Goal: Task Accomplishment & Management: Use online tool/utility

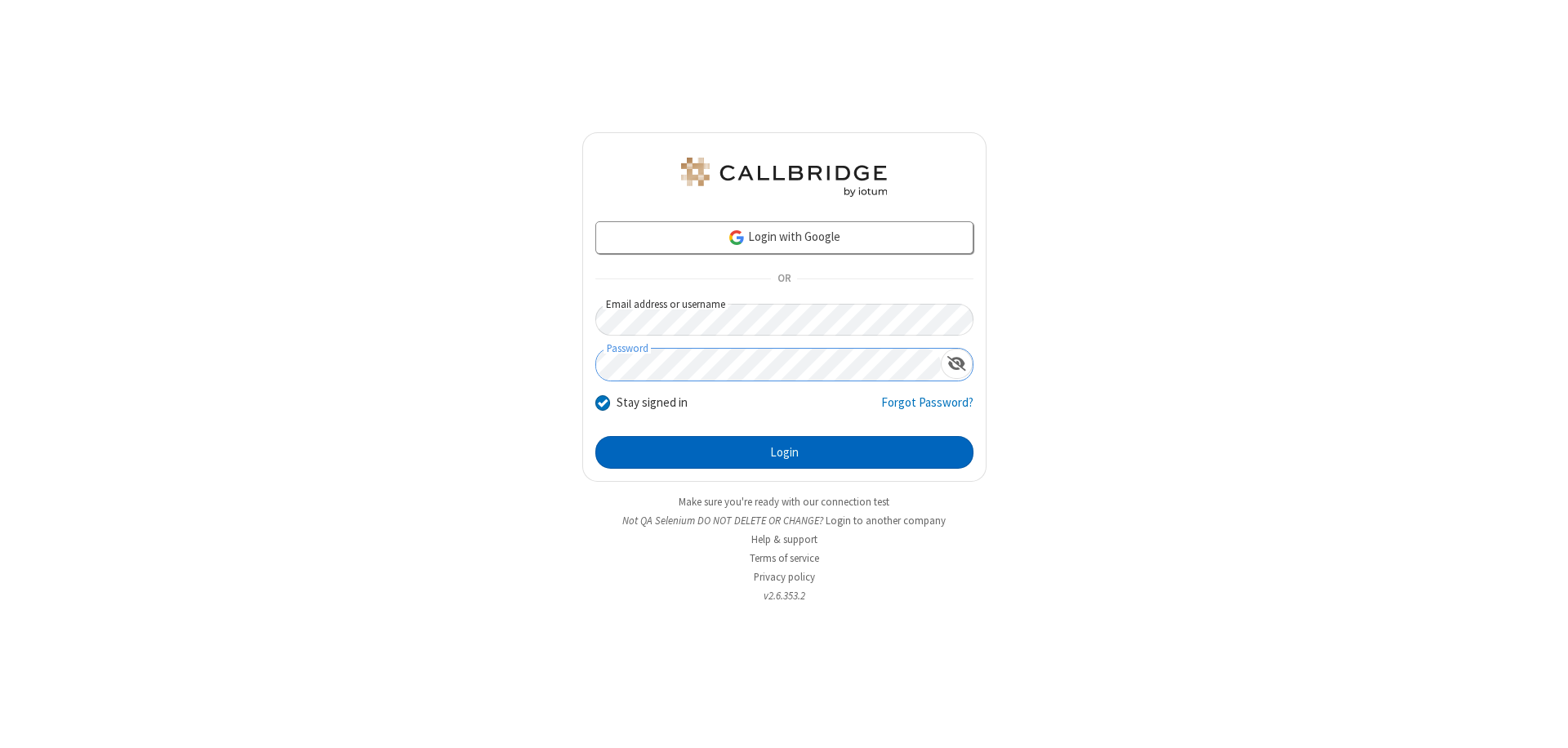
click at [784, 452] on button "Login" at bounding box center [784, 452] width 378 height 33
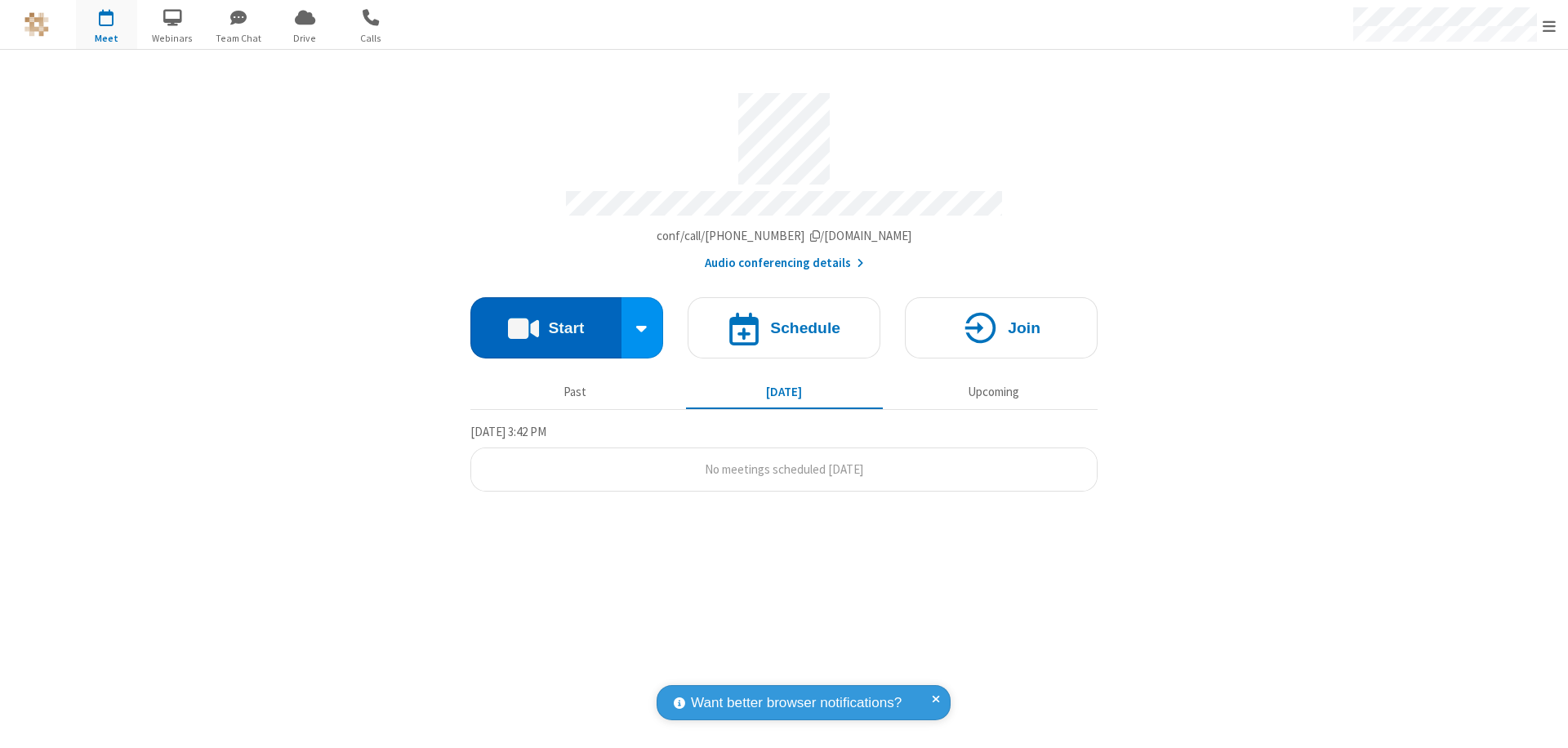
click at [546, 320] on button "Start" at bounding box center [546, 328] width 151 height 61
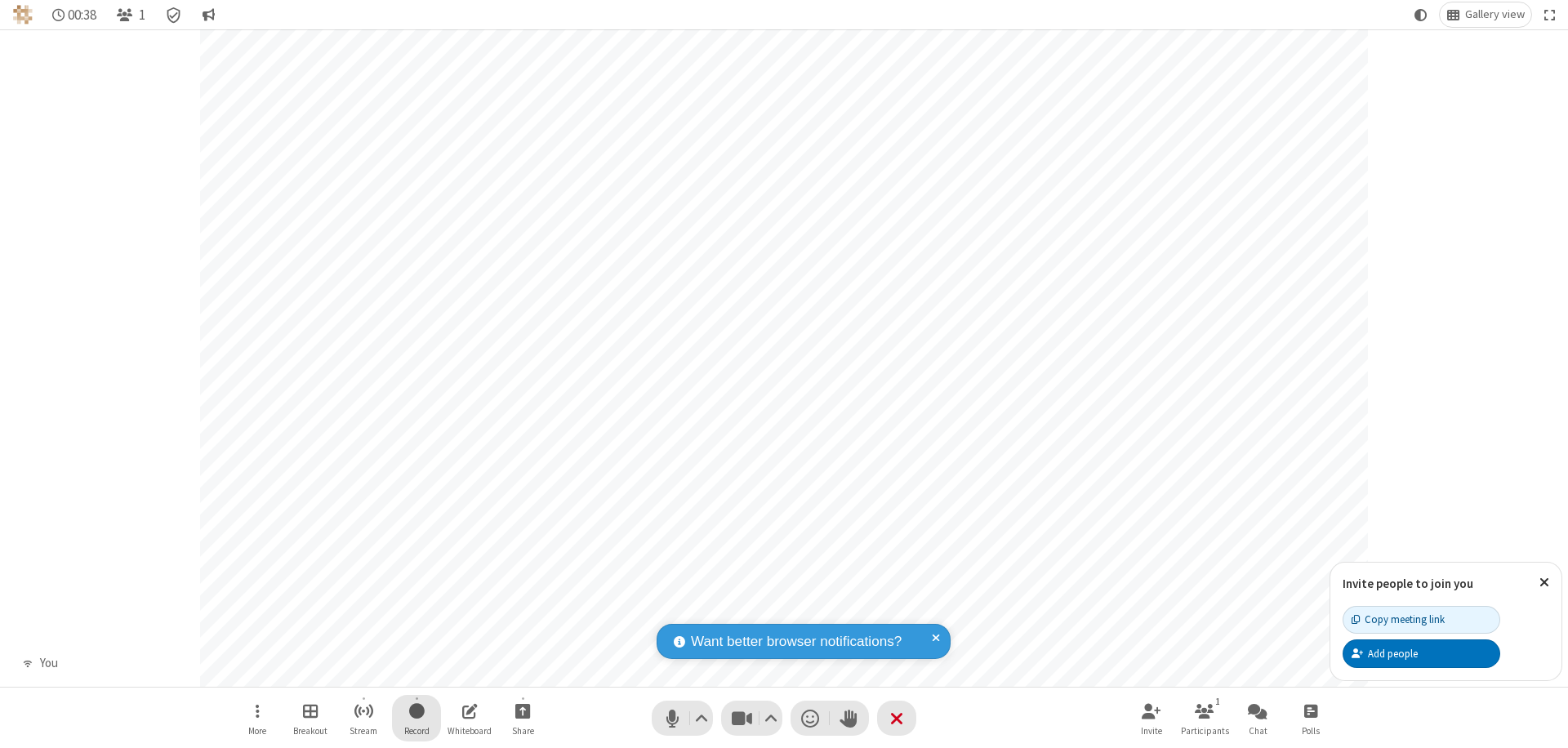
click at [417, 718] on span "Start recording" at bounding box center [417, 711] width 16 height 21
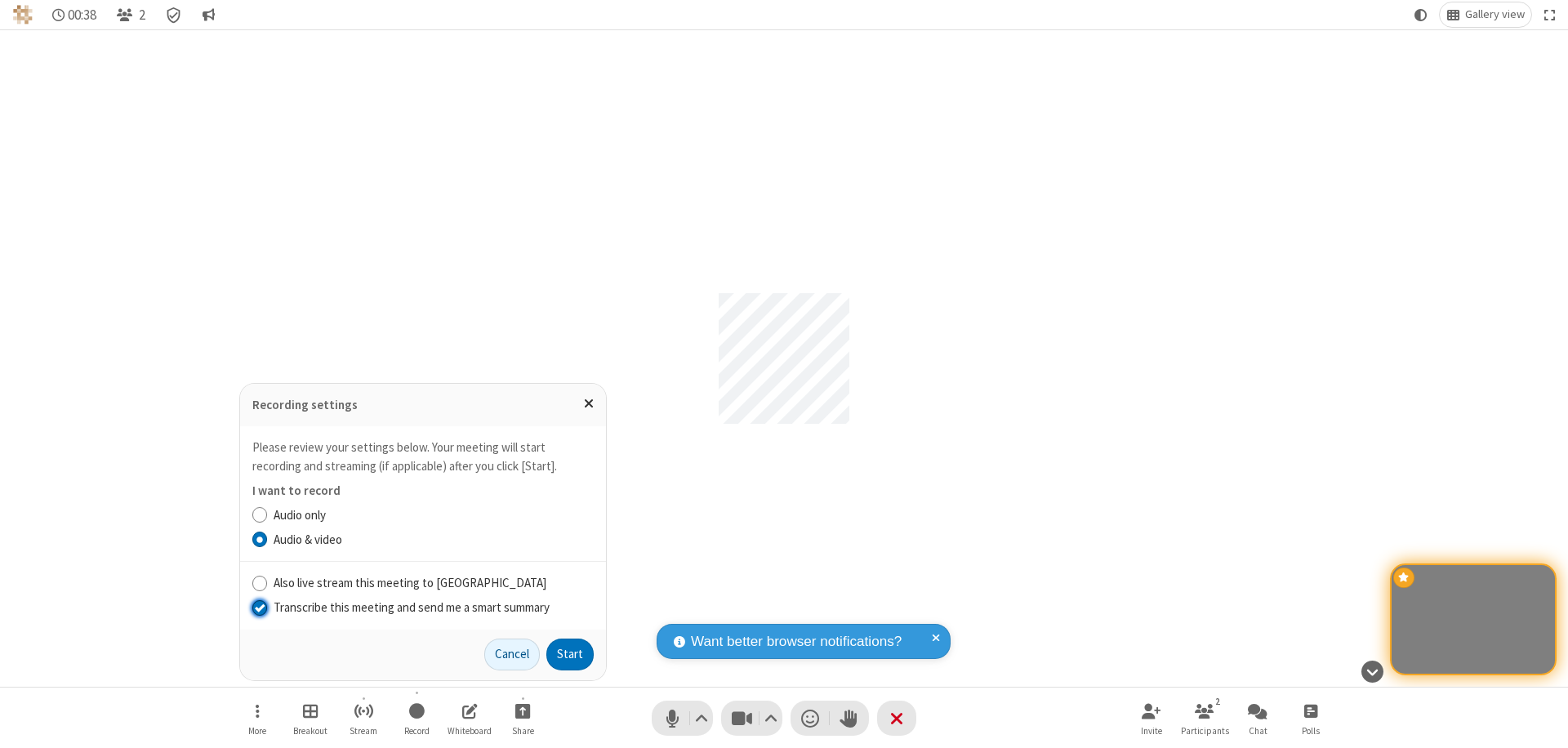
click at [259, 607] on input "Transcribe this meeting and send me a smart summary" at bounding box center [260, 607] width 16 height 17
click at [432, 515] on label "Audio only" at bounding box center [433, 515] width 320 height 19
click at [268, 515] on input "Audio only" at bounding box center [260, 515] width 16 height 17
click at [259, 582] on input "Also live stream this meeting to Callbridge" at bounding box center [260, 583] width 16 height 17
click at [570, 654] on button "Start" at bounding box center [570, 655] width 48 height 33
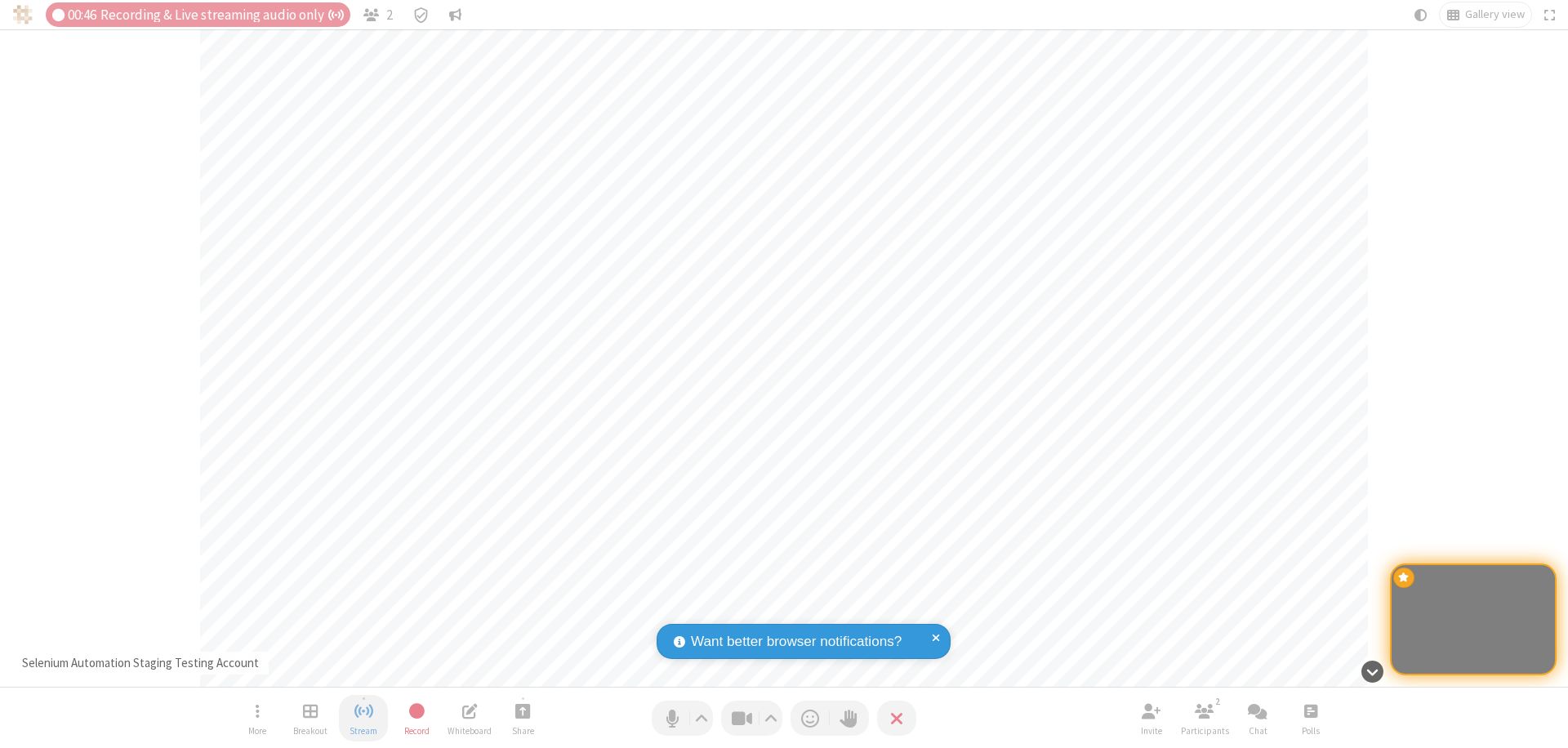
click at [363, 718] on span "Stop streaming" at bounding box center [364, 711] width 21 height 21
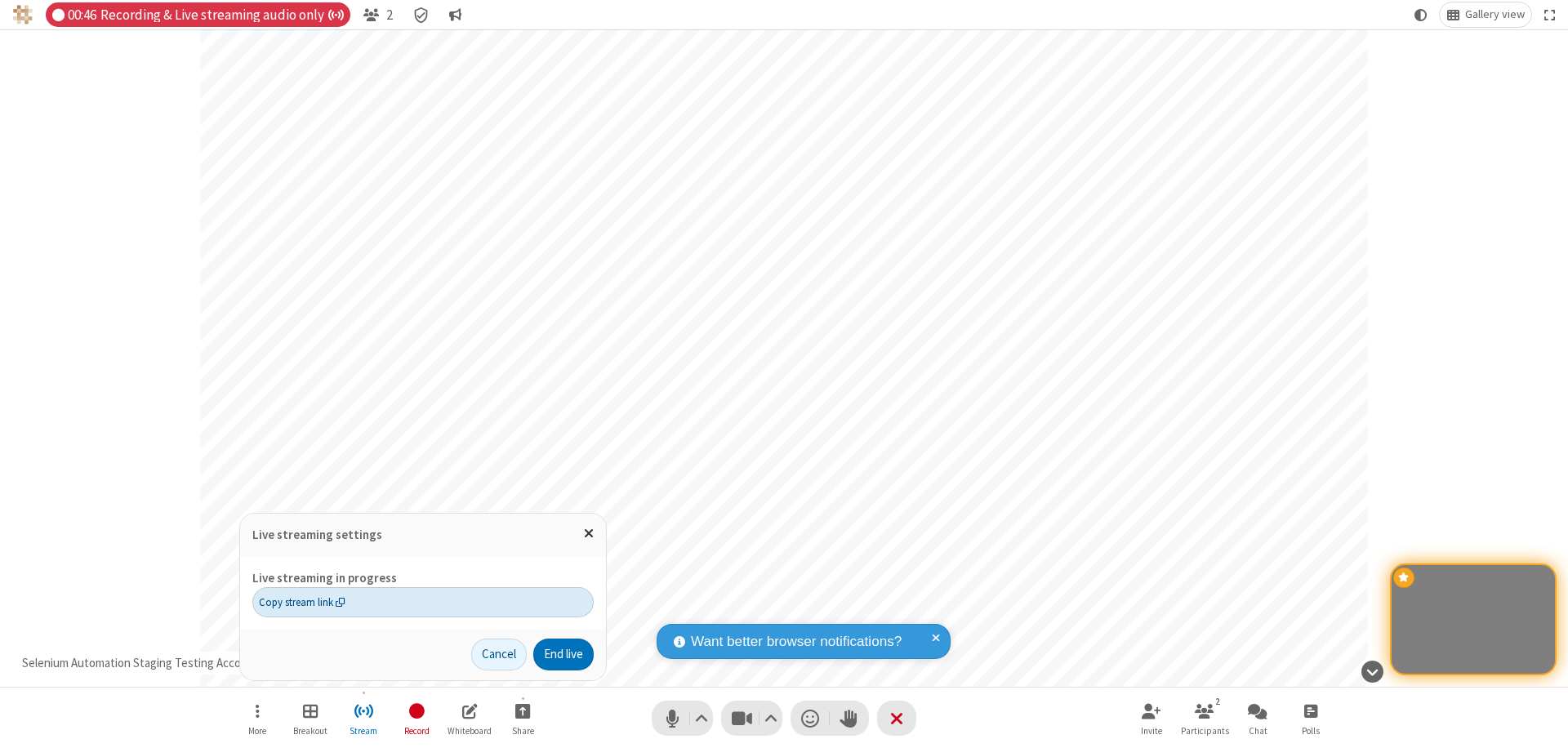
click at [301, 602] on span "Copy stream link" at bounding box center [302, 602] width 86 height 16
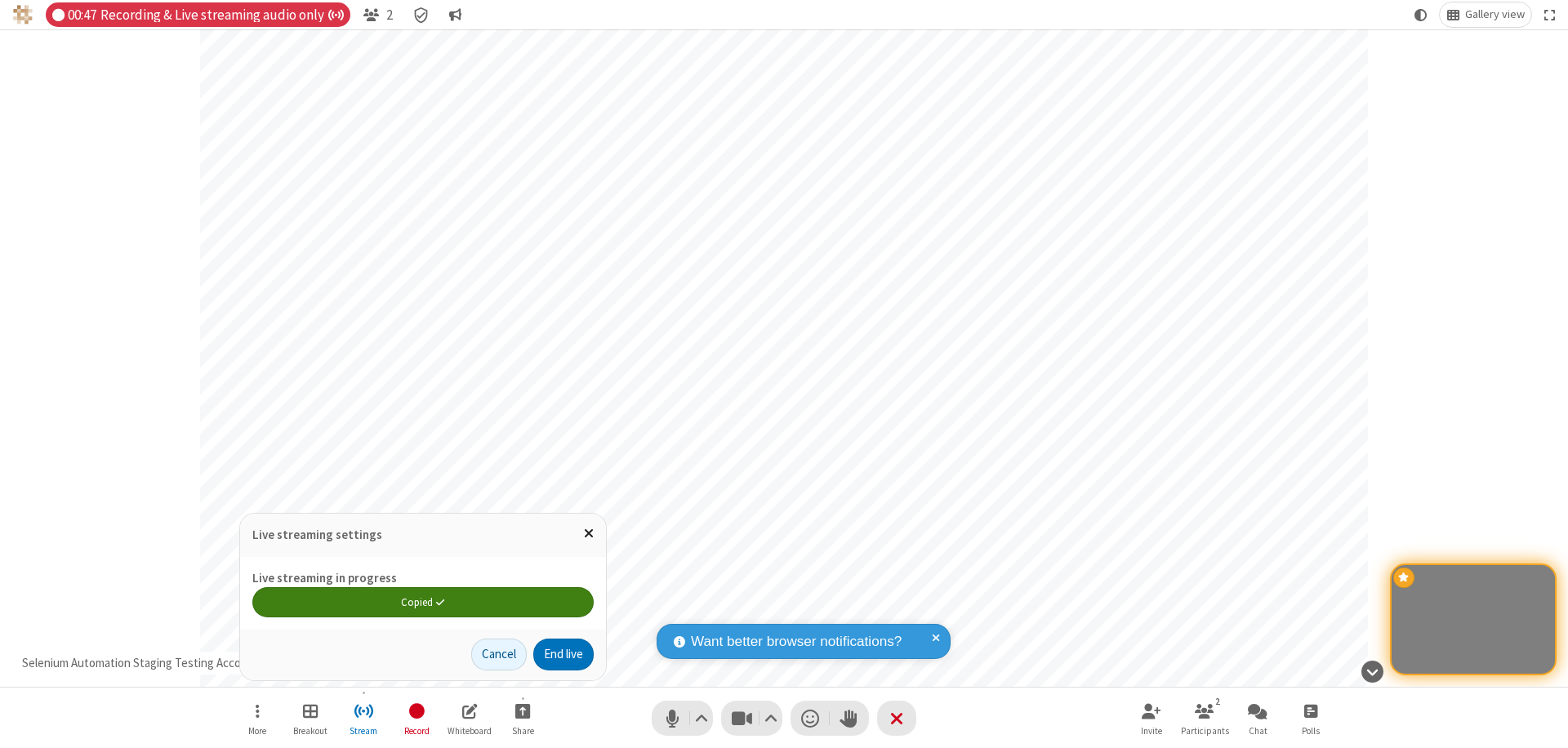
click at [588, 534] on span "Close popover" at bounding box center [588, 533] width 10 height 14
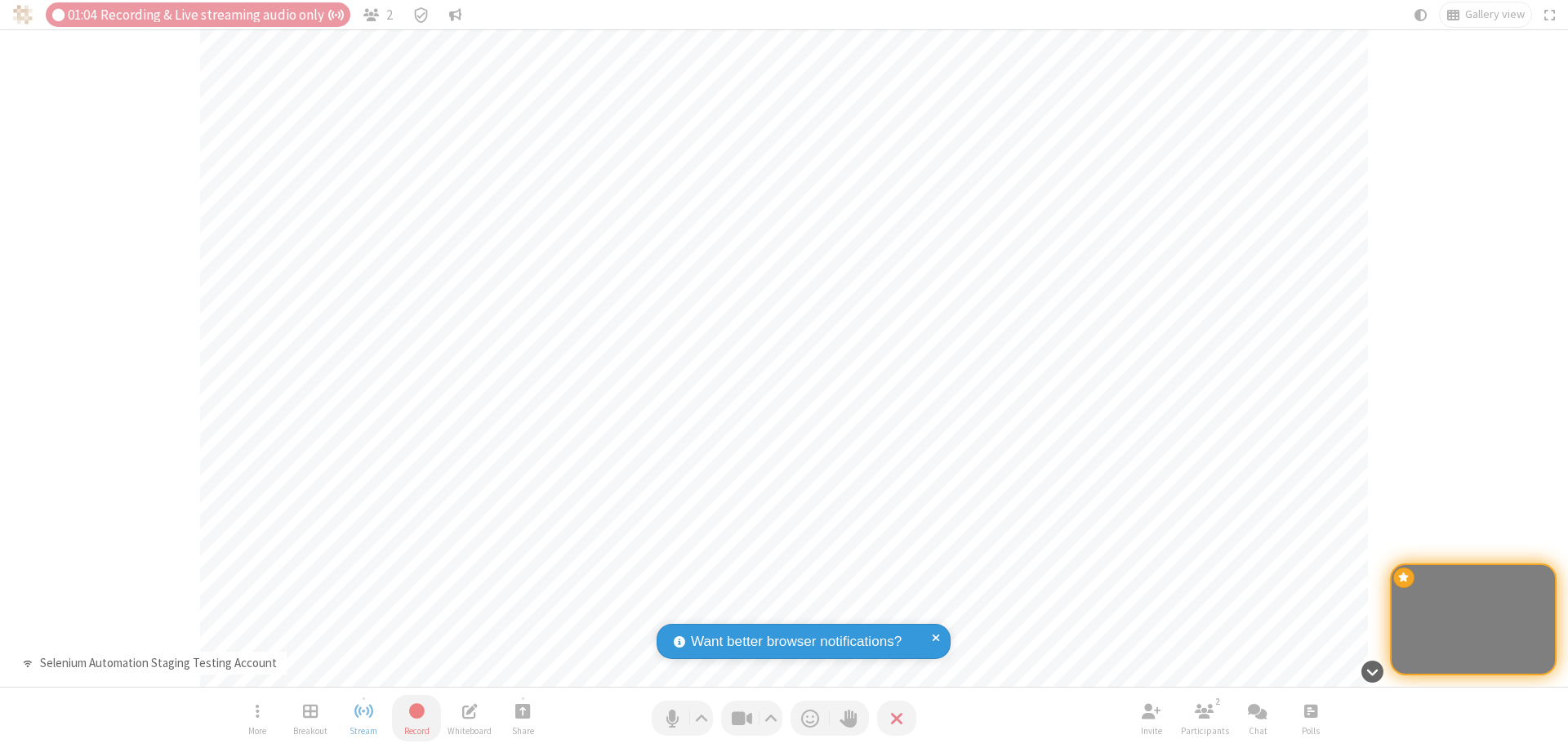
click at [417, 718] on span "Stop recording" at bounding box center [416, 711] width 19 height 21
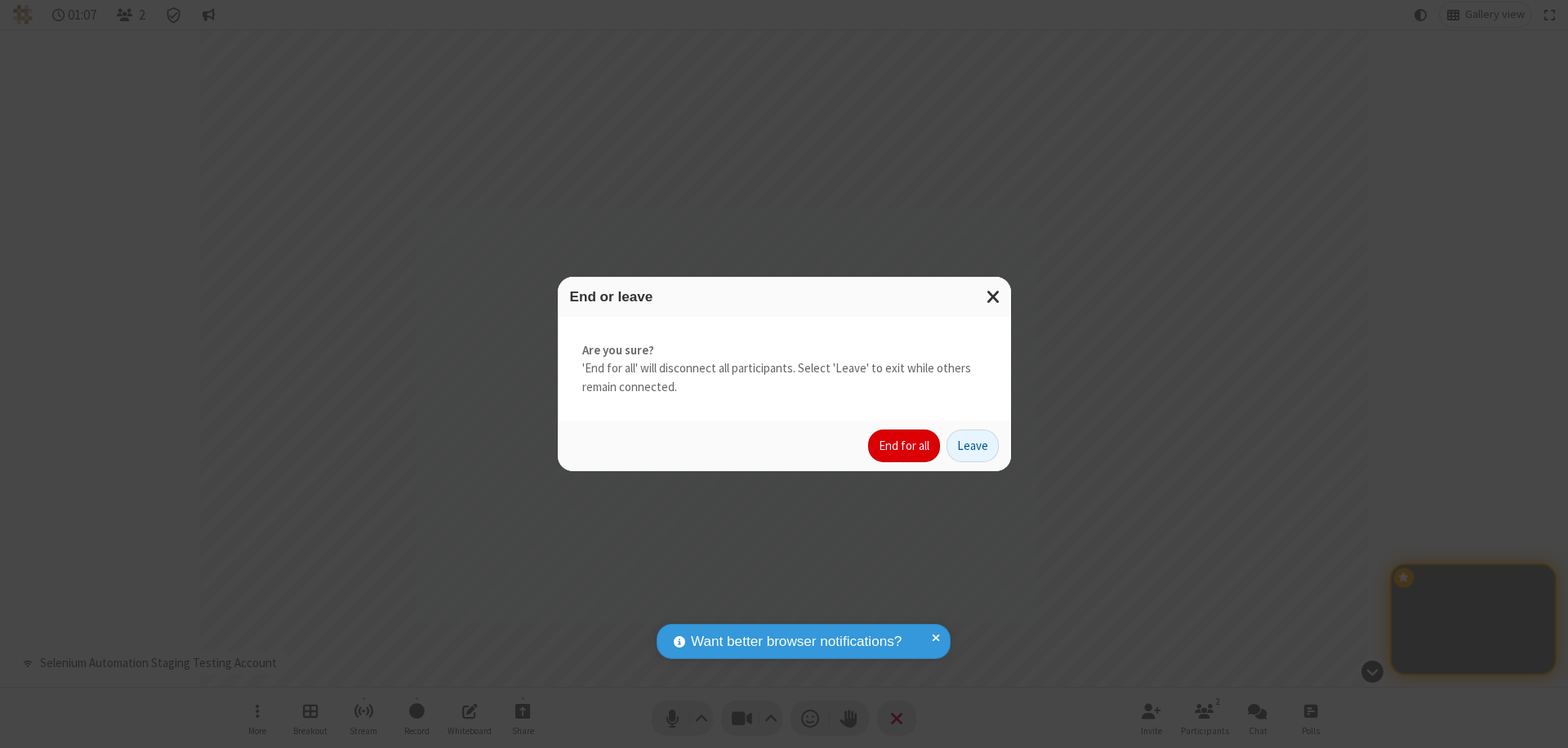
click at [905, 446] on button "End for all" at bounding box center [904, 446] width 72 height 33
